Goal: Information Seeking & Learning: Learn about a topic

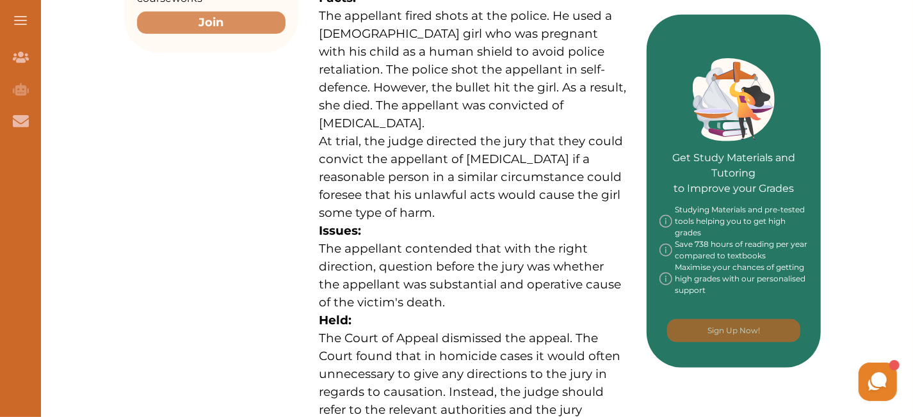
scroll to position [404, 0]
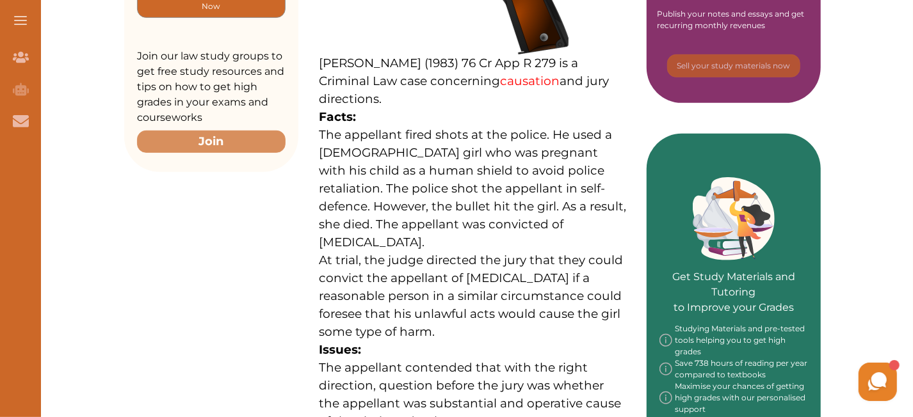
click at [322, 61] on span "[PERSON_NAME] (1983) 76 Cr App R 279 is a Criminal Law case concerning causatio…" at bounding box center [464, 81] width 290 height 51
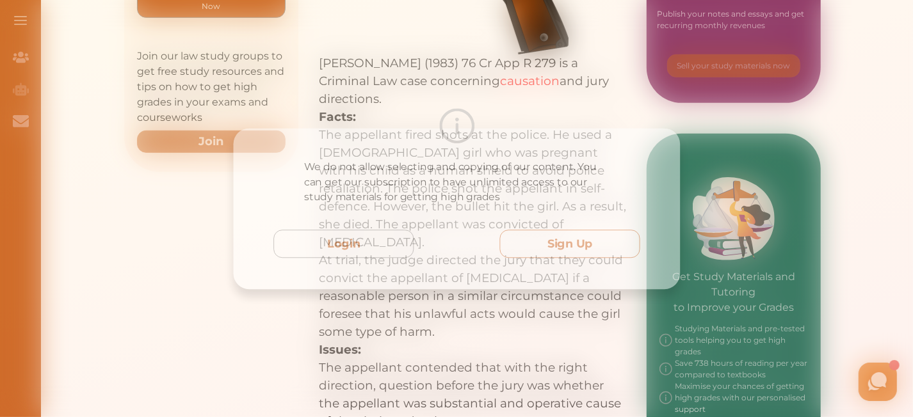
click at [554, 245] on button "Sign Up" at bounding box center [572, 244] width 143 height 29
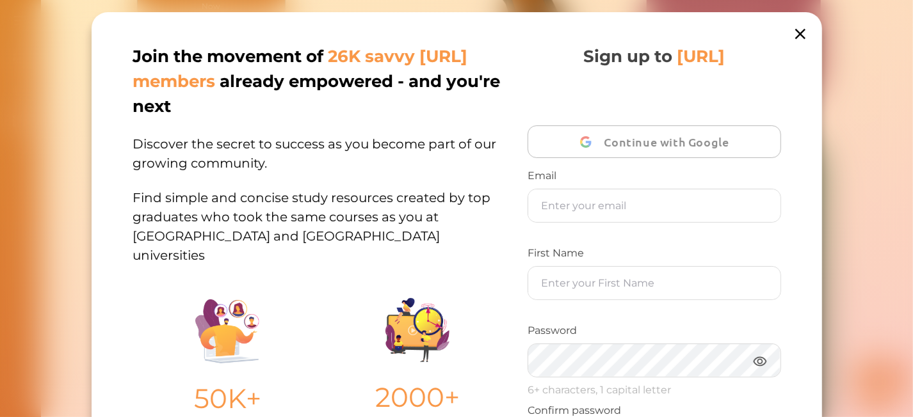
scroll to position [254, 0]
